Goal: Task Accomplishment & Management: Use online tool/utility

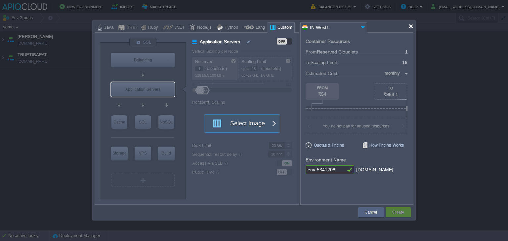
click at [409, 28] on div at bounding box center [410, 26] width 5 height 5
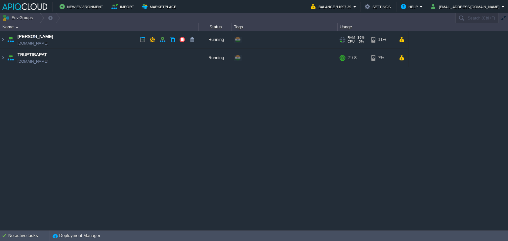
click at [121, 39] on td "Anand [DOMAIN_NAME]" at bounding box center [99, 40] width 198 height 18
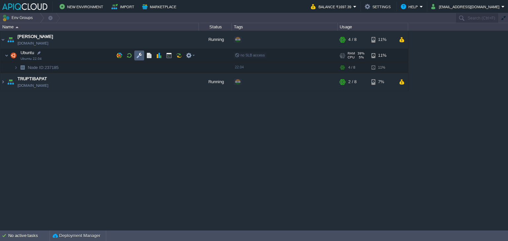
click at [139, 53] on button "button" at bounding box center [139, 56] width 6 height 6
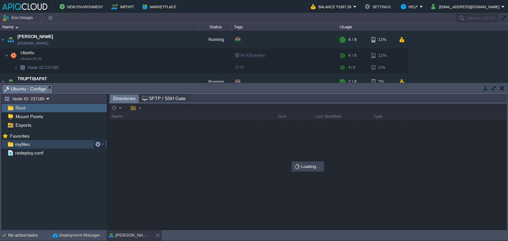
click at [24, 143] on span "myfiles" at bounding box center [22, 145] width 17 height 6
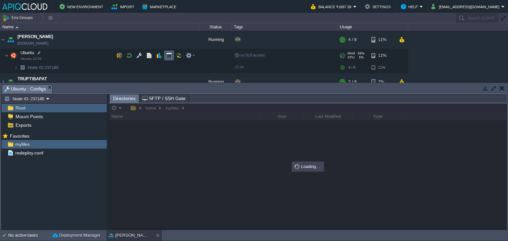
click at [168, 55] on button "button" at bounding box center [169, 56] width 6 height 6
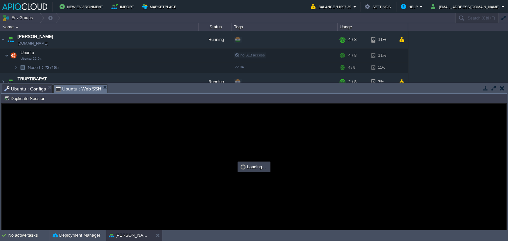
click at [29, 88] on span "Ubuntu : Configs" at bounding box center [25, 89] width 42 height 8
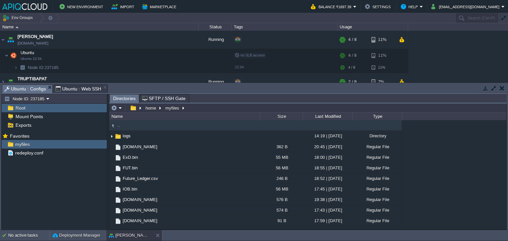
click at [79, 90] on span "Ubuntu : Web SSH" at bounding box center [79, 89] width 46 height 8
type input "#000000"
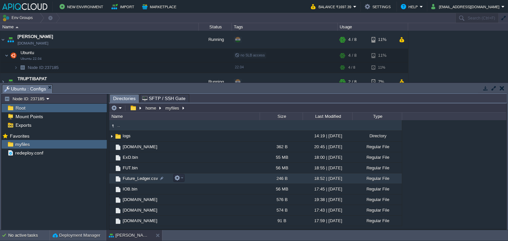
click at [131, 179] on span "Future_Ledger.csv" at bounding box center [140, 179] width 37 height 6
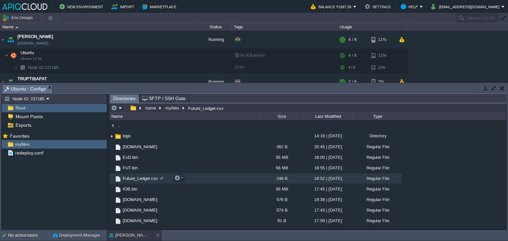
click at [131, 179] on span "Future_Ledger.csv" at bounding box center [140, 179] width 37 height 6
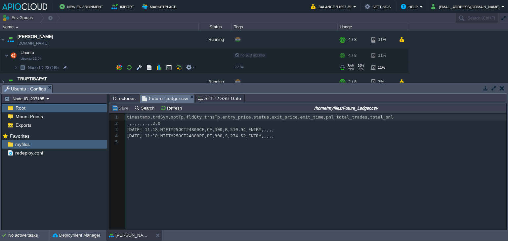
scroll to position [2, 0]
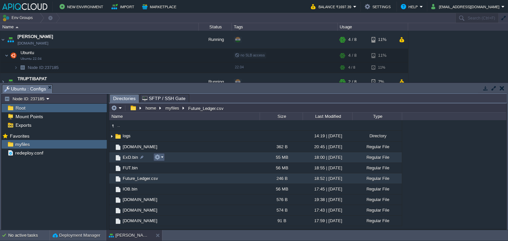
click at [159, 158] on button "button" at bounding box center [157, 157] width 6 height 6
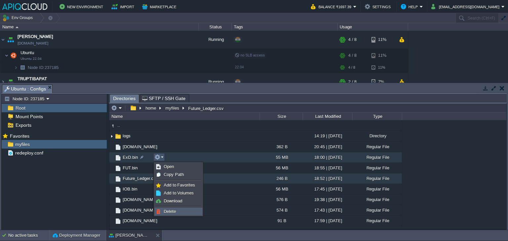
click at [172, 212] on span "Delete" at bounding box center [170, 211] width 12 height 5
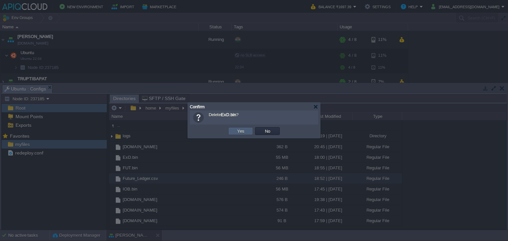
click at [242, 130] on button "Yes" at bounding box center [240, 131] width 11 height 6
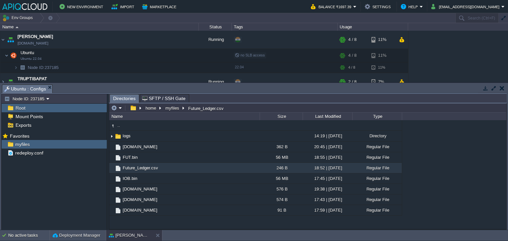
click at [498, 89] on td at bounding box center [502, 88] width 8 height 8
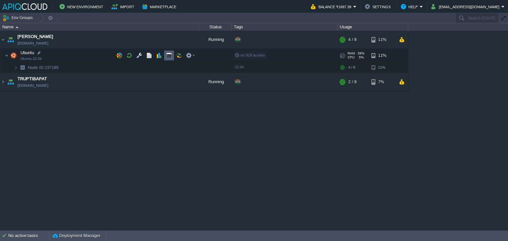
click at [169, 57] on button "button" at bounding box center [169, 56] width 6 height 6
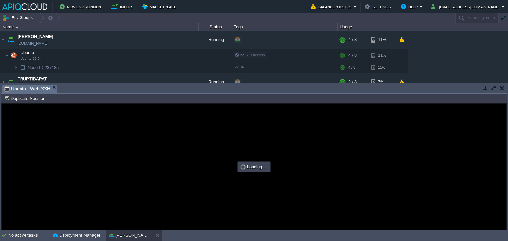
scroll to position [0, 0]
type input "#000000"
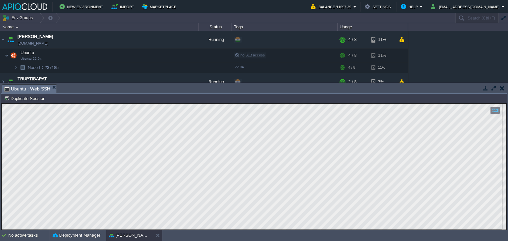
click at [500, 88] on button "button" at bounding box center [502, 88] width 5 height 6
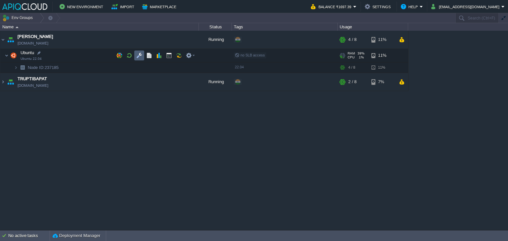
click at [141, 56] on button "button" at bounding box center [139, 56] width 6 height 6
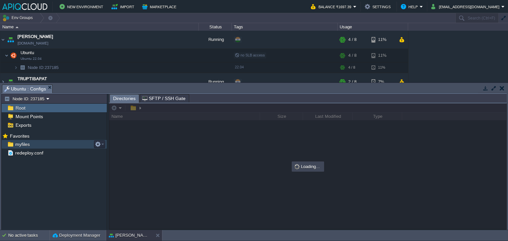
click at [19, 142] on span "myfiles" at bounding box center [22, 145] width 17 height 6
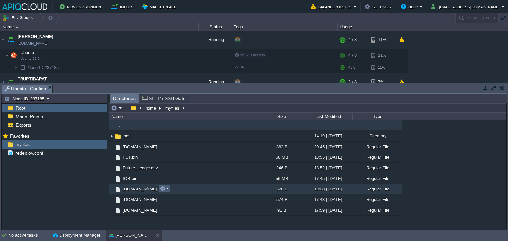
click at [168, 187] on em at bounding box center [164, 189] width 9 height 6
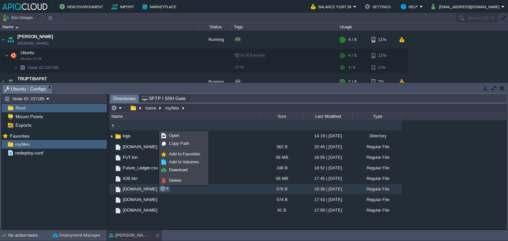
click at [500, 89] on button "button" at bounding box center [502, 88] width 5 height 6
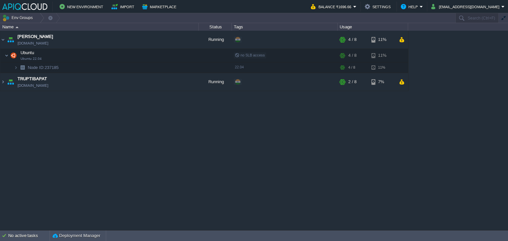
drag, startPoint x: 138, startPoint y: 120, endPoint x: 140, endPoint y: 97, distance: 23.3
click at [139, 119] on div "Anand [DOMAIN_NAME] Running + Add to Env Group RAM 39% CPU 0% 4 / 8 11% Ubuntu …" at bounding box center [254, 131] width 508 height 200
click at [168, 56] on button "button" at bounding box center [169, 56] width 6 height 6
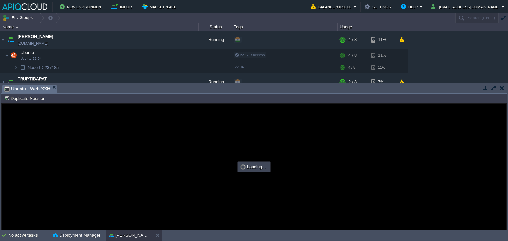
click at [503, 86] on button "button" at bounding box center [502, 88] width 5 height 6
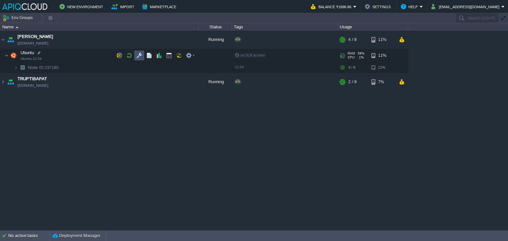
click at [140, 56] on button "button" at bounding box center [139, 56] width 6 height 6
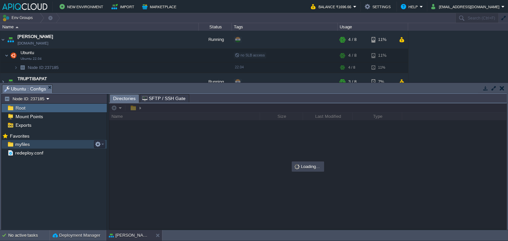
click at [24, 144] on span "myfiles" at bounding box center [22, 145] width 17 height 6
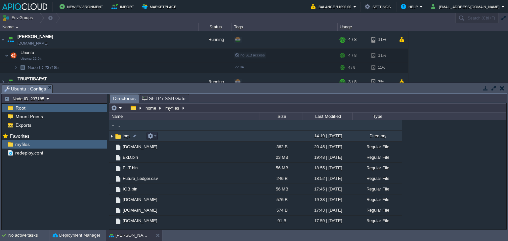
click at [112, 136] on img at bounding box center [111, 136] width 5 height 10
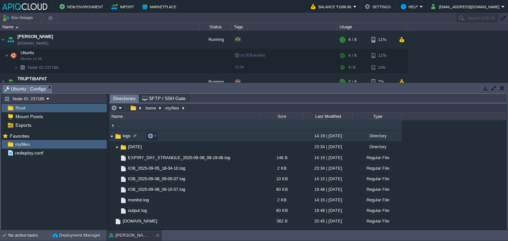
click at [115, 138] on img at bounding box center [117, 136] width 7 height 7
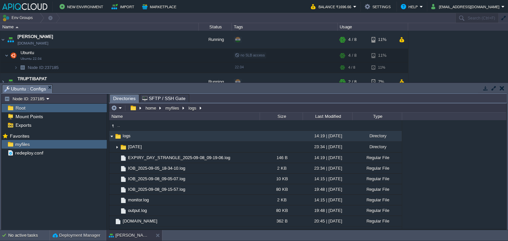
click at [503, 85] on button "button" at bounding box center [502, 88] width 5 height 6
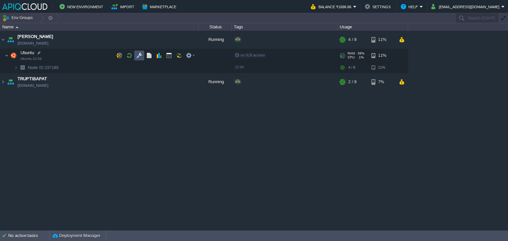
click at [139, 55] on button "button" at bounding box center [139, 56] width 6 height 6
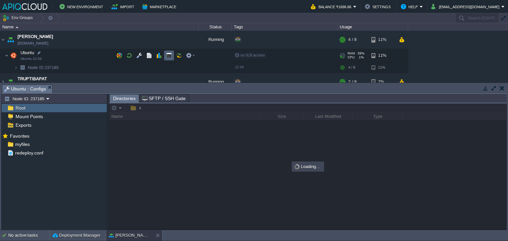
click at [168, 55] on button "button" at bounding box center [169, 56] width 6 height 6
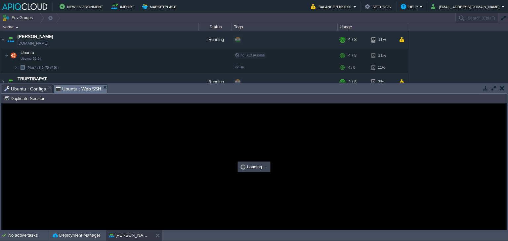
type input "#000000"
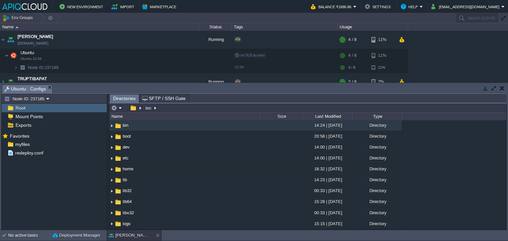
click at [500, 90] on button "button" at bounding box center [502, 88] width 5 height 6
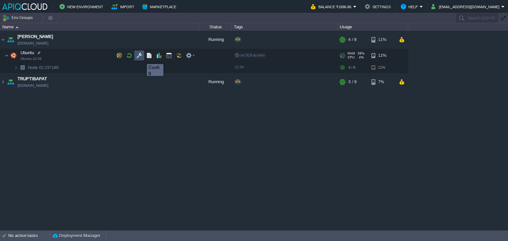
click at [138, 57] on button "button" at bounding box center [139, 56] width 6 height 6
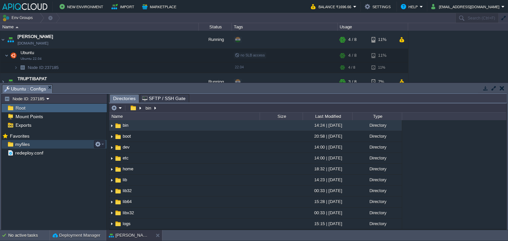
click at [25, 143] on span "myfiles" at bounding box center [22, 145] width 17 height 6
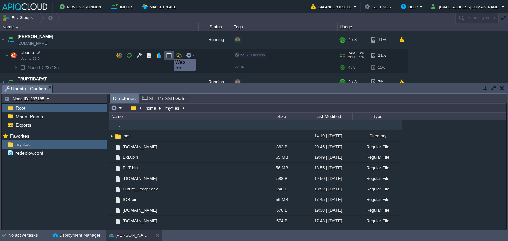
click at [169, 53] on button "button" at bounding box center [169, 56] width 6 height 6
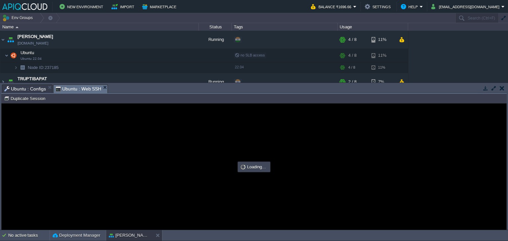
click at [18, 90] on span "Ubuntu : Configs" at bounding box center [25, 89] width 42 height 8
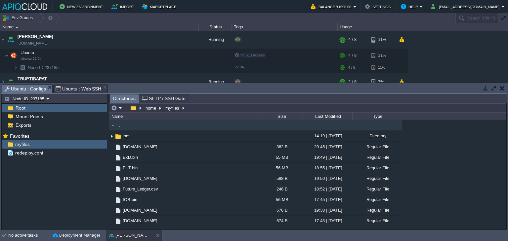
type input "#000000"
click at [76, 90] on span "Ubuntu : Web SSH" at bounding box center [79, 89] width 46 height 8
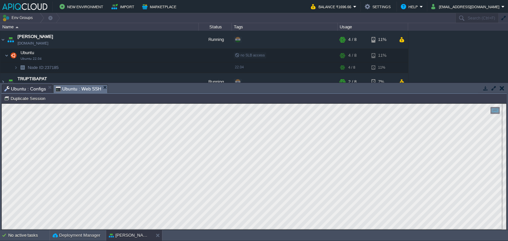
click at [26, 90] on span "Ubuntu : Configs" at bounding box center [25, 89] width 42 height 8
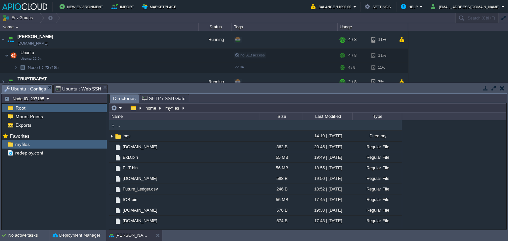
click at [72, 89] on span "Ubuntu : Web SSH" at bounding box center [79, 89] width 46 height 8
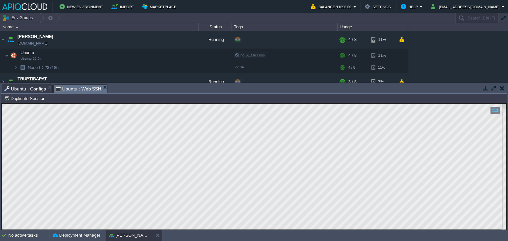
type textarea "chmod +x /home/myfiles/[DOMAIN_NAME]"
click at [501, 88] on button "button" at bounding box center [502, 88] width 5 height 6
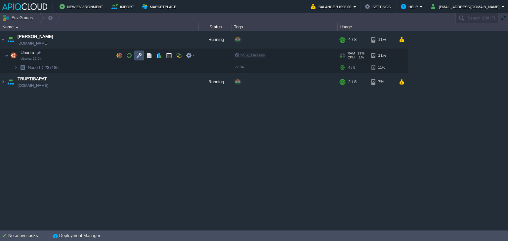
click at [139, 55] on button "button" at bounding box center [139, 56] width 6 height 6
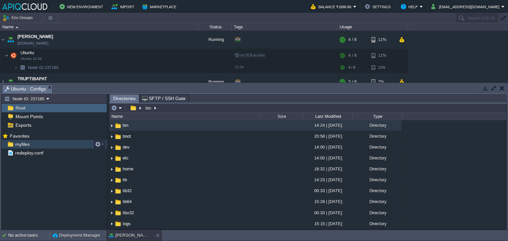
click at [34, 144] on div "myfiles" at bounding box center [54, 144] width 105 height 9
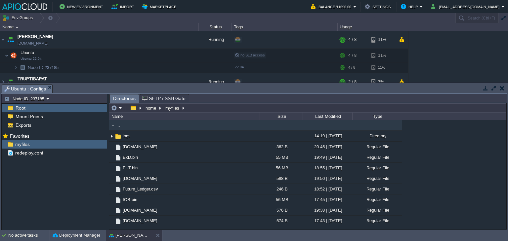
click at [504, 90] on button "button" at bounding box center [502, 88] width 5 height 6
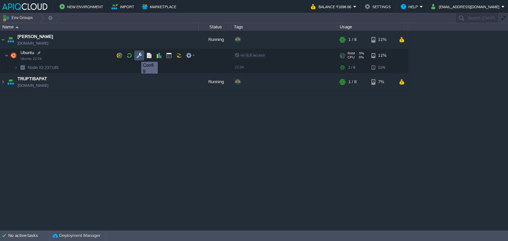
click at [138, 56] on button "button" at bounding box center [139, 56] width 6 height 6
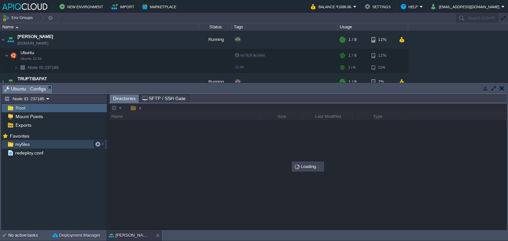
click at [25, 144] on span "myfiles" at bounding box center [22, 145] width 17 height 6
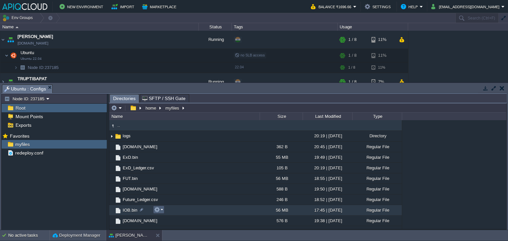
click at [157, 211] on button "button" at bounding box center [157, 210] width 6 height 6
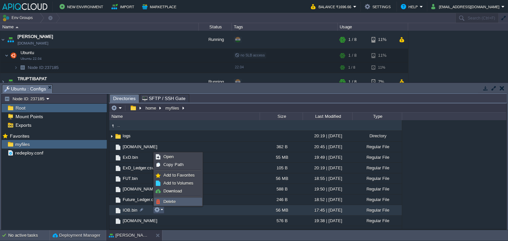
click at [173, 202] on span "Delete" at bounding box center [169, 201] width 12 height 5
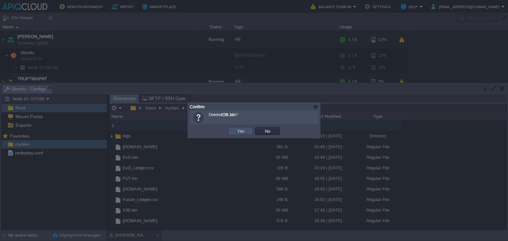
click at [237, 131] on button "Yes" at bounding box center [240, 131] width 11 height 6
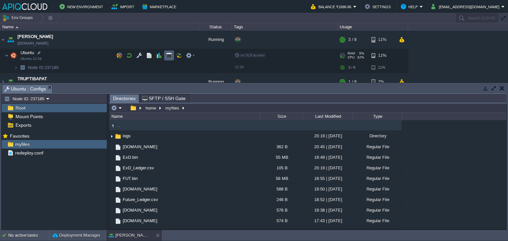
click at [167, 52] on td at bounding box center [169, 56] width 10 height 10
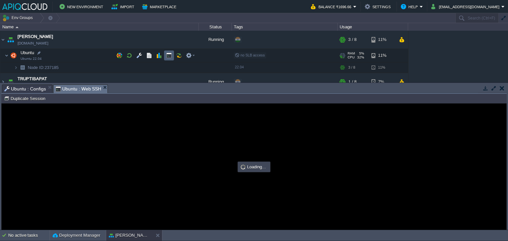
scroll to position [0, 0]
type input "#000000"
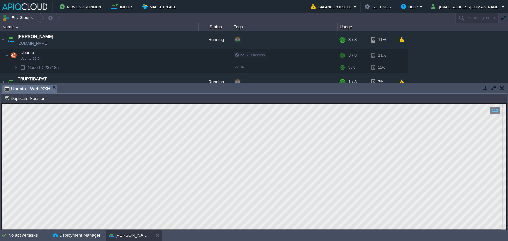
click at [500, 88] on button "button" at bounding box center [502, 88] width 5 height 6
